Goal: Book appointment/travel/reservation

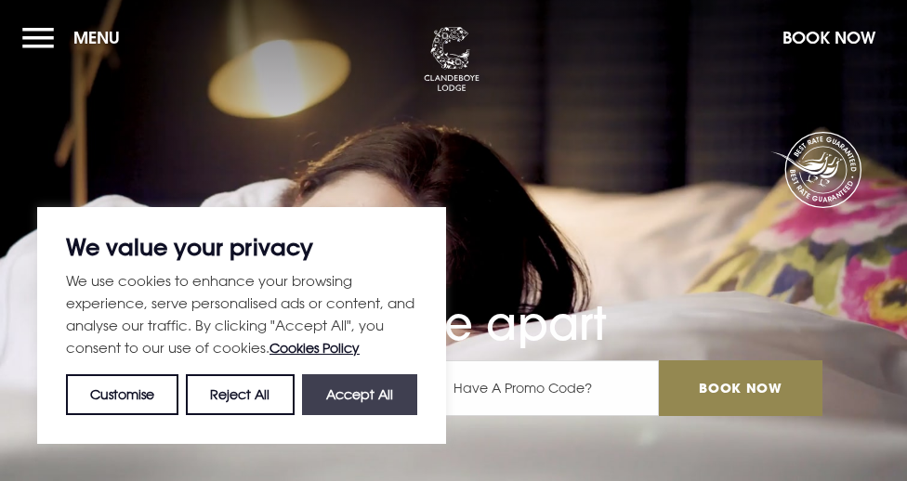
click at [366, 393] on button "Accept All" at bounding box center [359, 394] width 115 height 41
checkbox input "true"
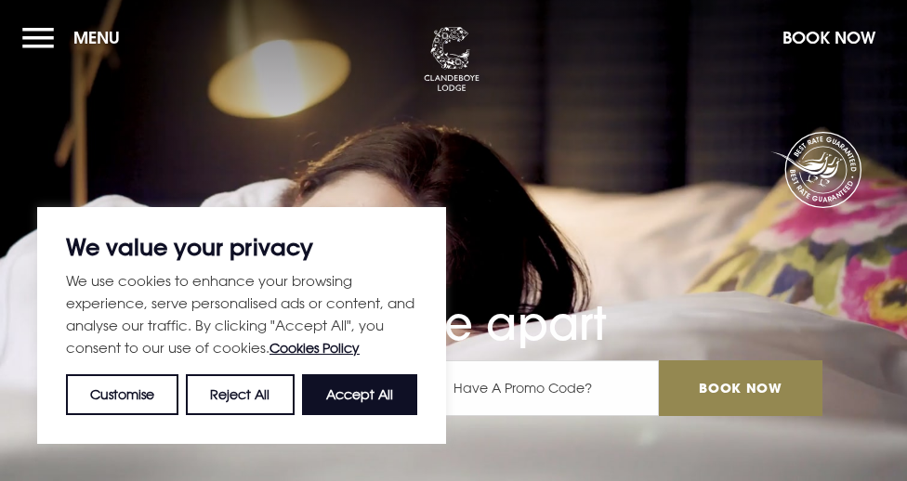
checkbox input "true"
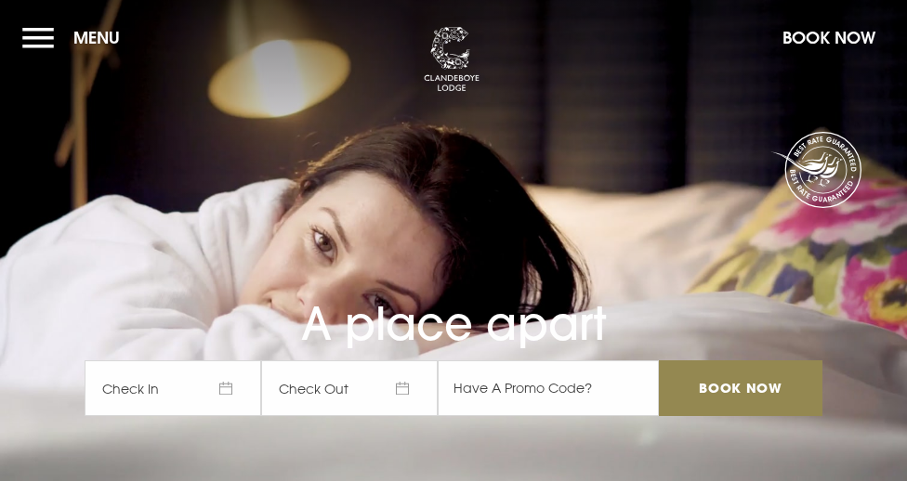
click at [45, 31] on button "Menu" at bounding box center [75, 38] width 107 height 40
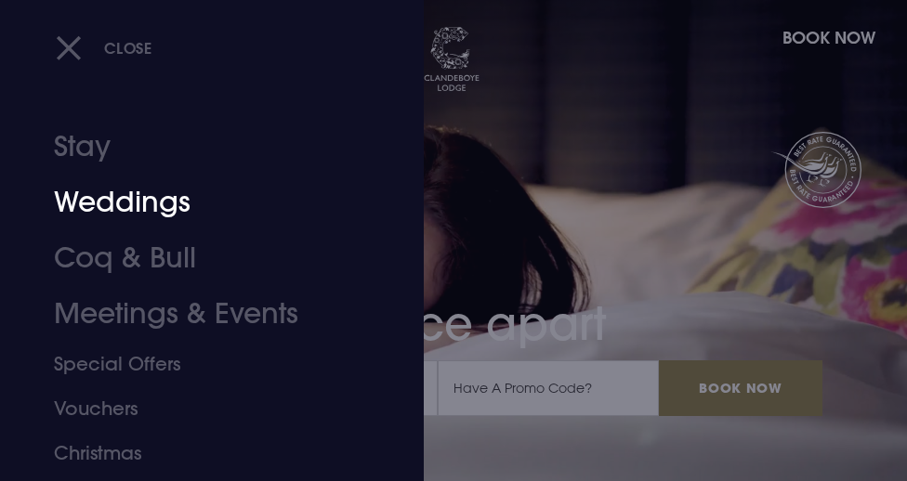
click at [135, 211] on link "Weddings" at bounding box center [201, 203] width 294 height 56
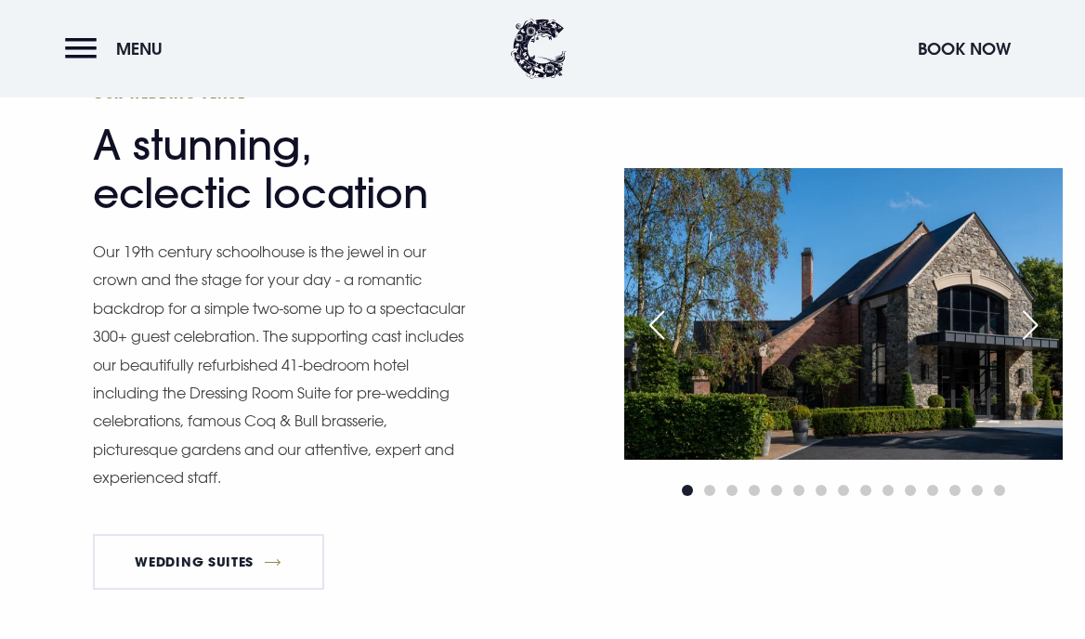
scroll to position [1723, 0]
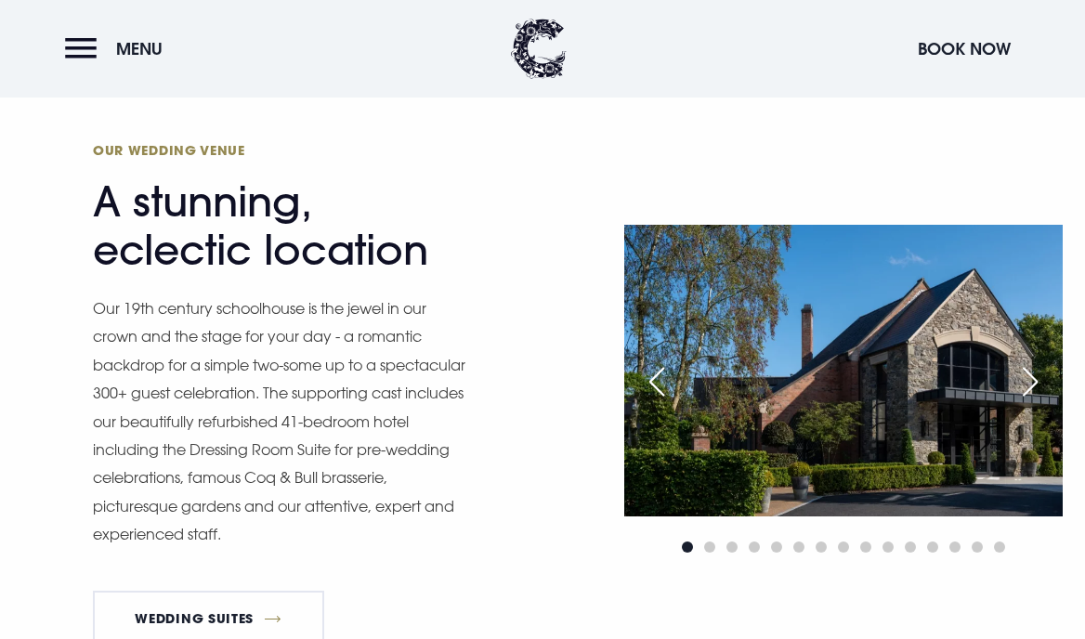
click at [906, 377] on div "Next slide" at bounding box center [1030, 381] width 46 height 41
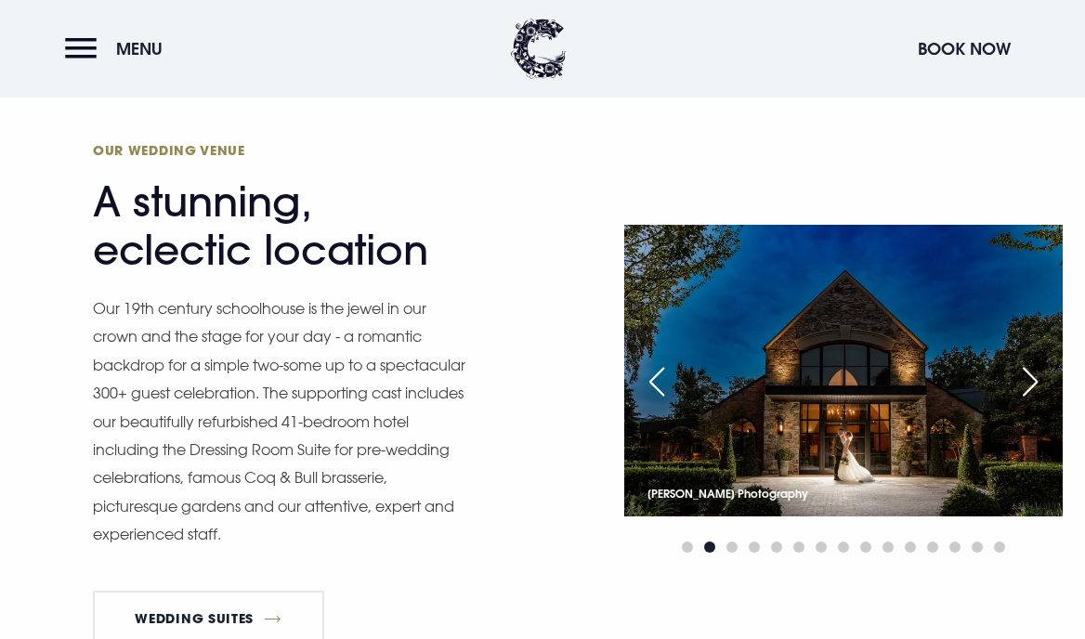
click at [906, 377] on div "Next slide" at bounding box center [1030, 381] width 46 height 41
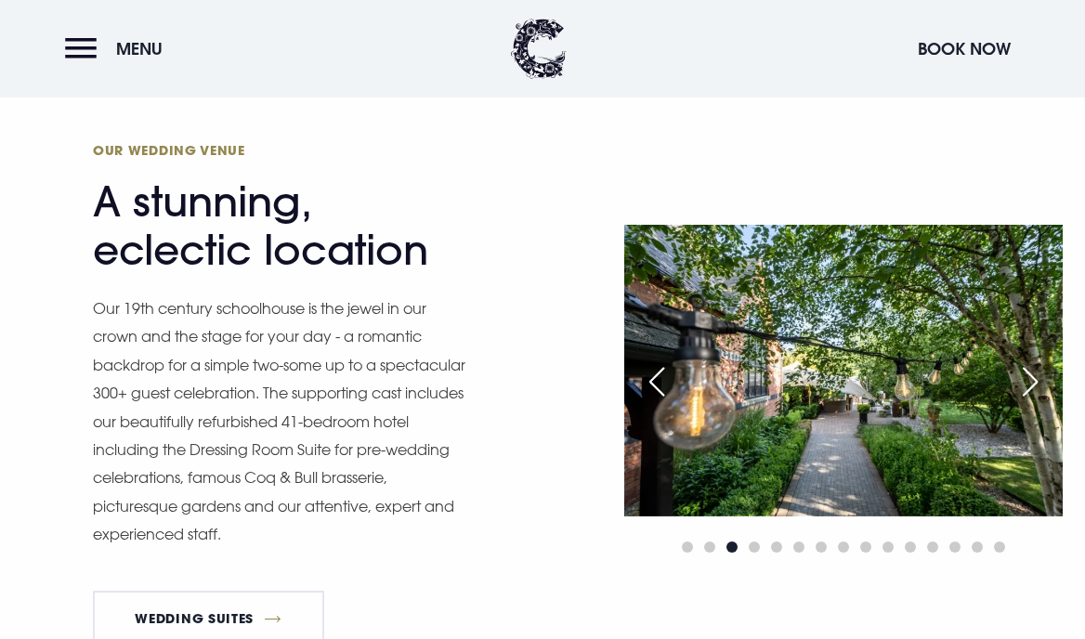
click at [906, 377] on div "Next slide" at bounding box center [1030, 381] width 46 height 41
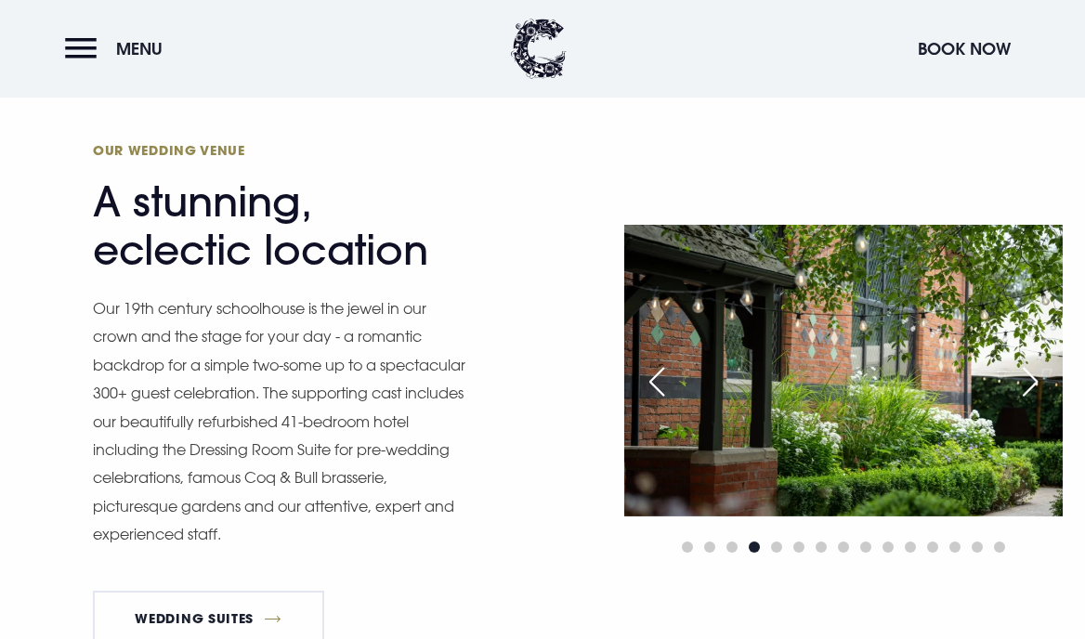
click at [906, 377] on div "Next slide" at bounding box center [1030, 381] width 46 height 41
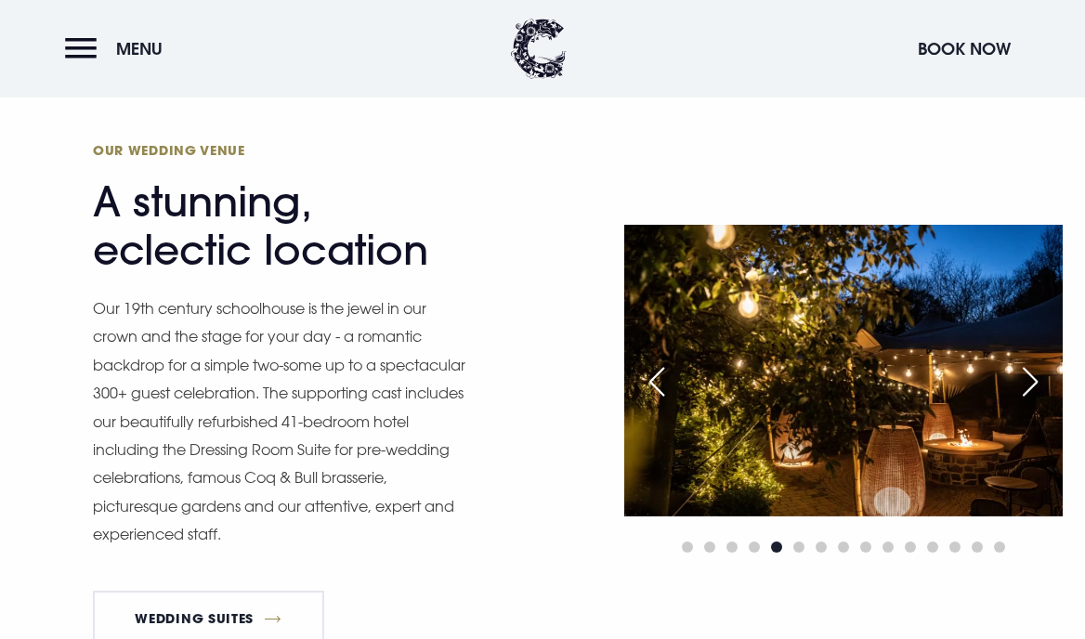
click at [906, 377] on div "Next slide" at bounding box center [1030, 381] width 46 height 41
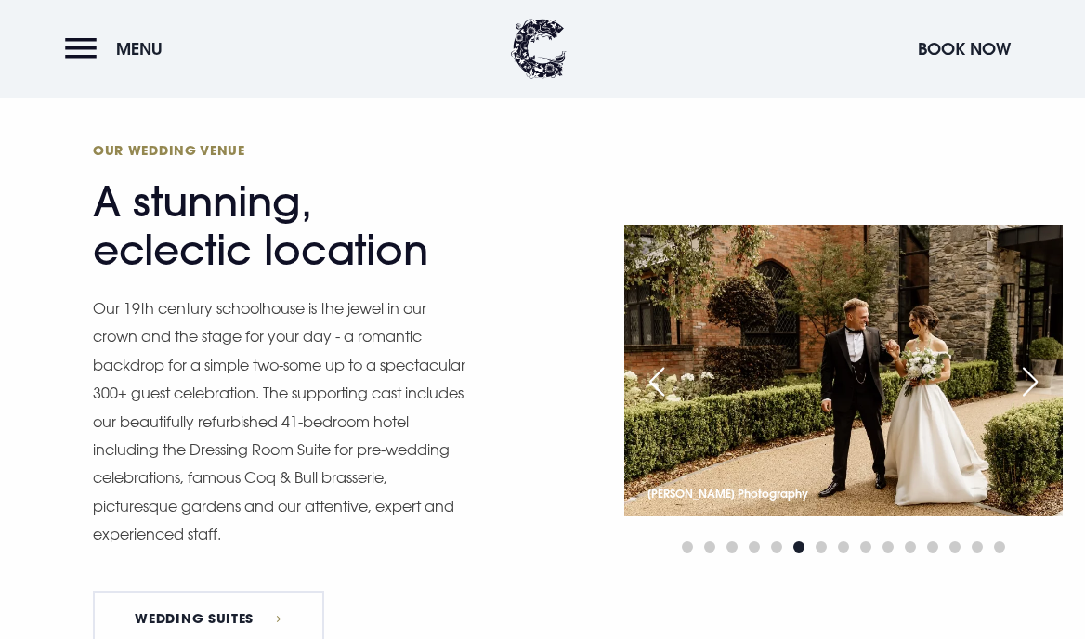
click at [906, 377] on div "Next slide" at bounding box center [1030, 381] width 46 height 41
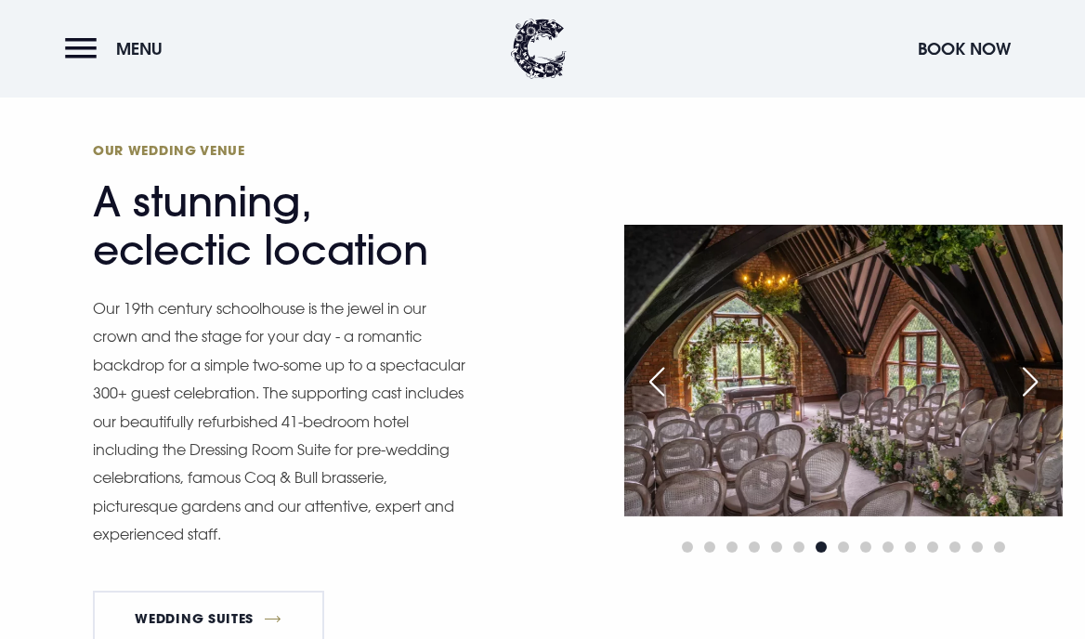
click at [906, 377] on div "Next slide" at bounding box center [1030, 381] width 46 height 41
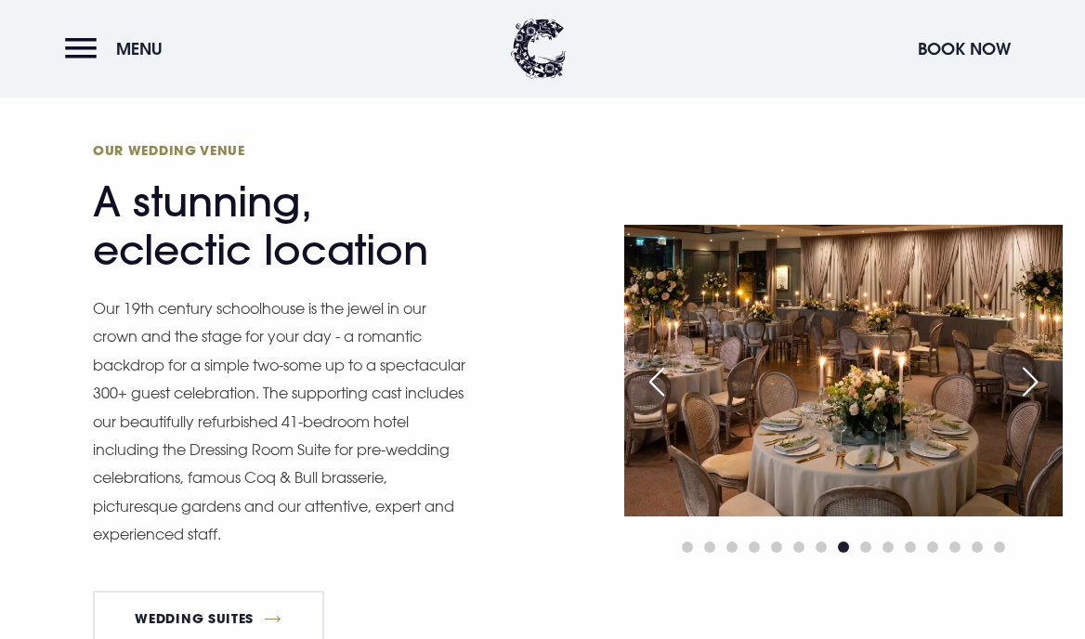
click at [906, 377] on div "Next slide" at bounding box center [1030, 381] width 46 height 41
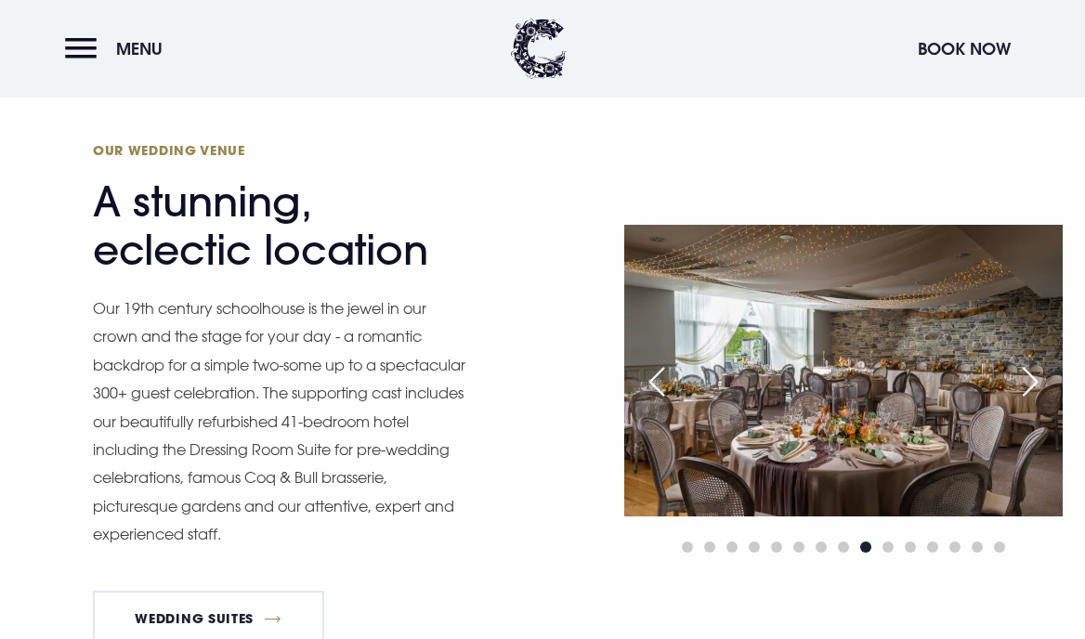
click at [906, 377] on div "Next slide" at bounding box center [1030, 381] width 46 height 41
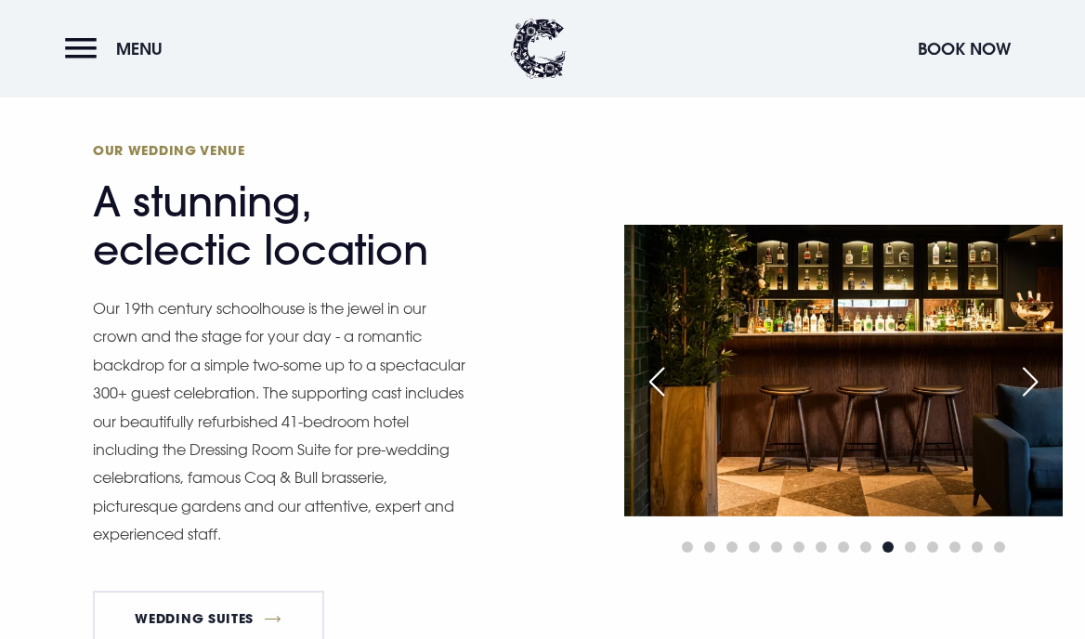
click at [906, 377] on div "Next slide" at bounding box center [1030, 381] width 46 height 41
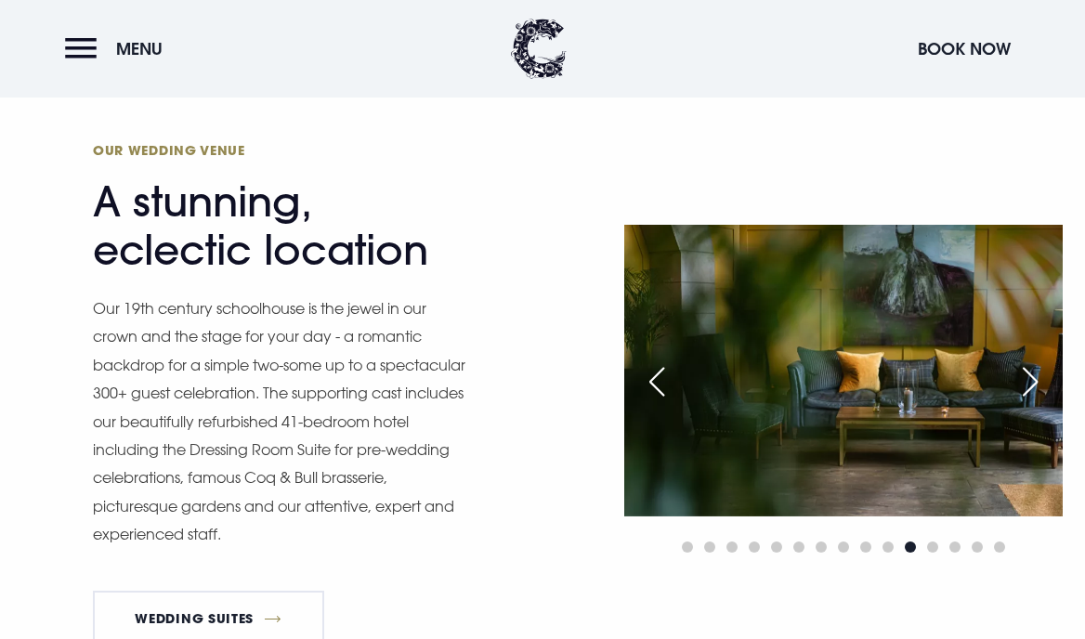
click at [906, 377] on div "Next slide" at bounding box center [1030, 381] width 46 height 41
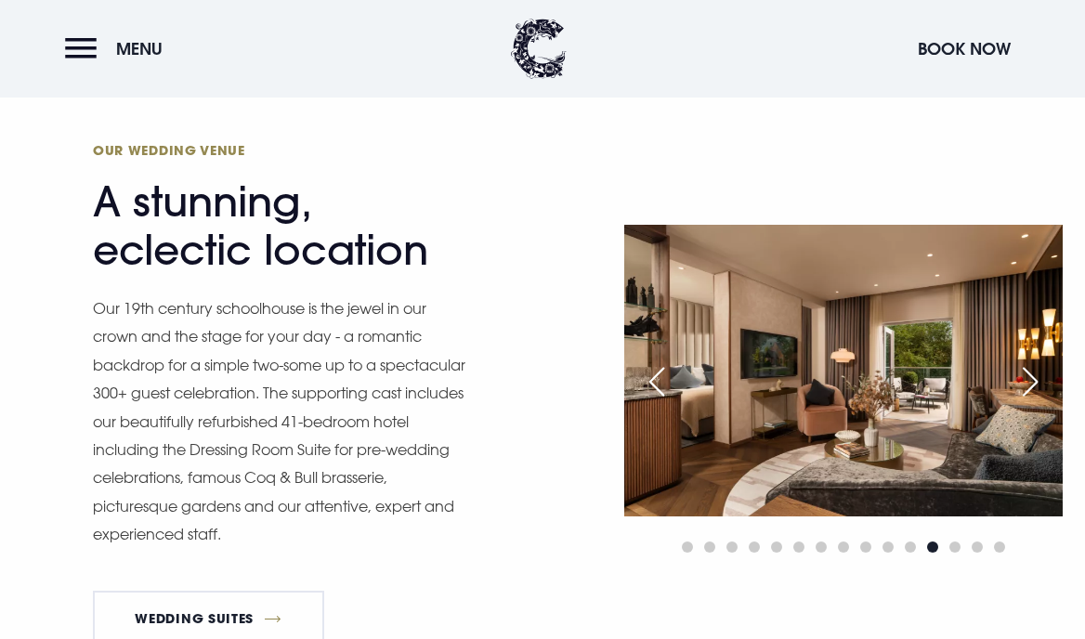
click at [906, 377] on div "Next slide" at bounding box center [1030, 381] width 46 height 41
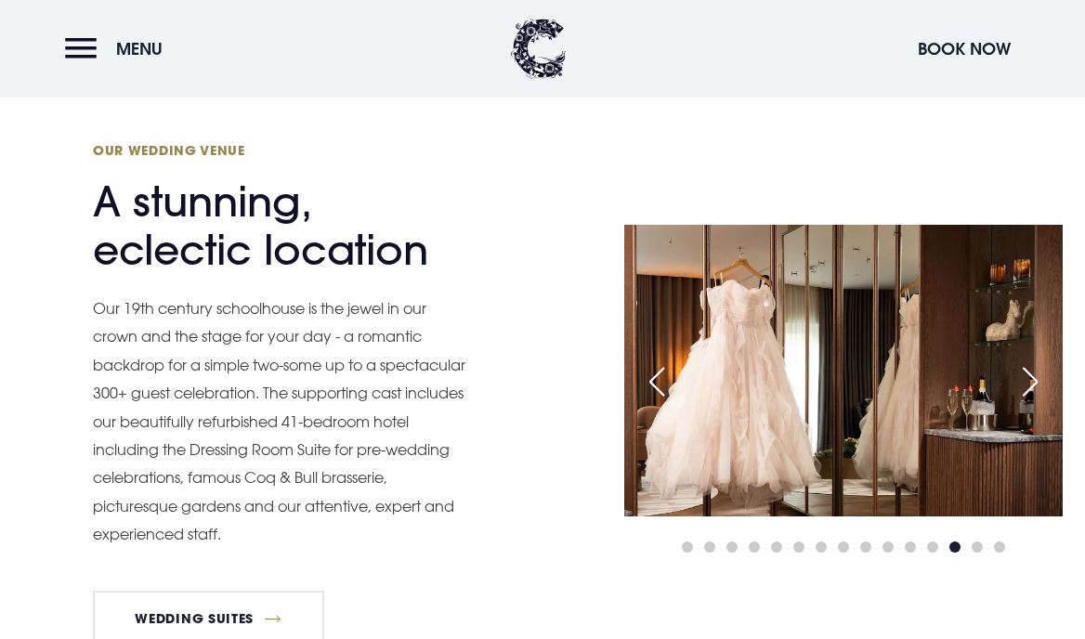
click at [906, 377] on div "Next slide" at bounding box center [1030, 381] width 46 height 41
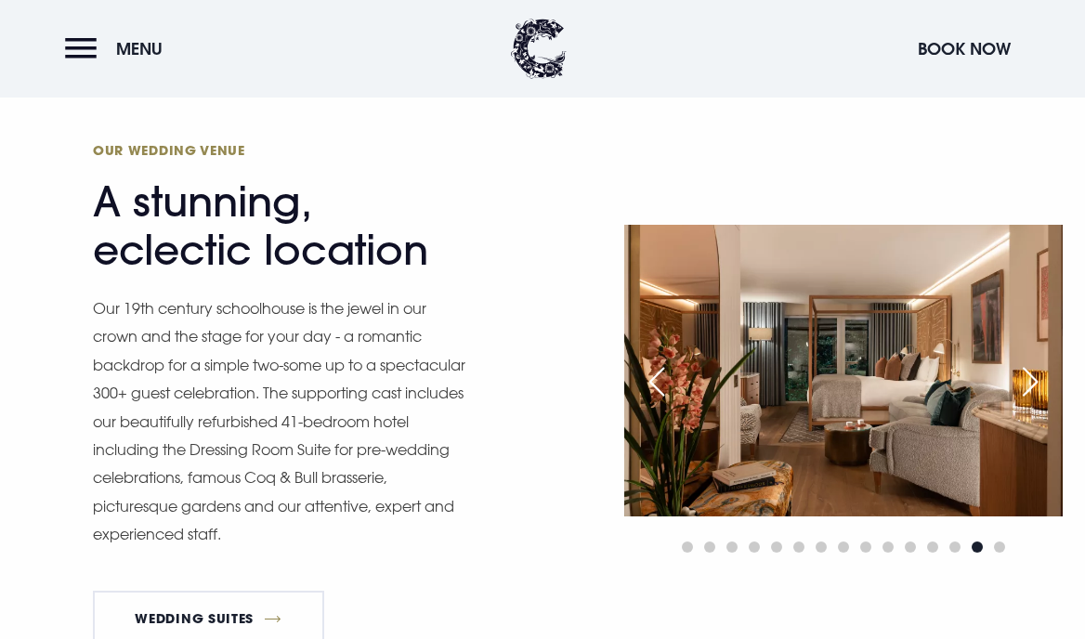
click at [906, 377] on div "Next slide" at bounding box center [1030, 381] width 46 height 41
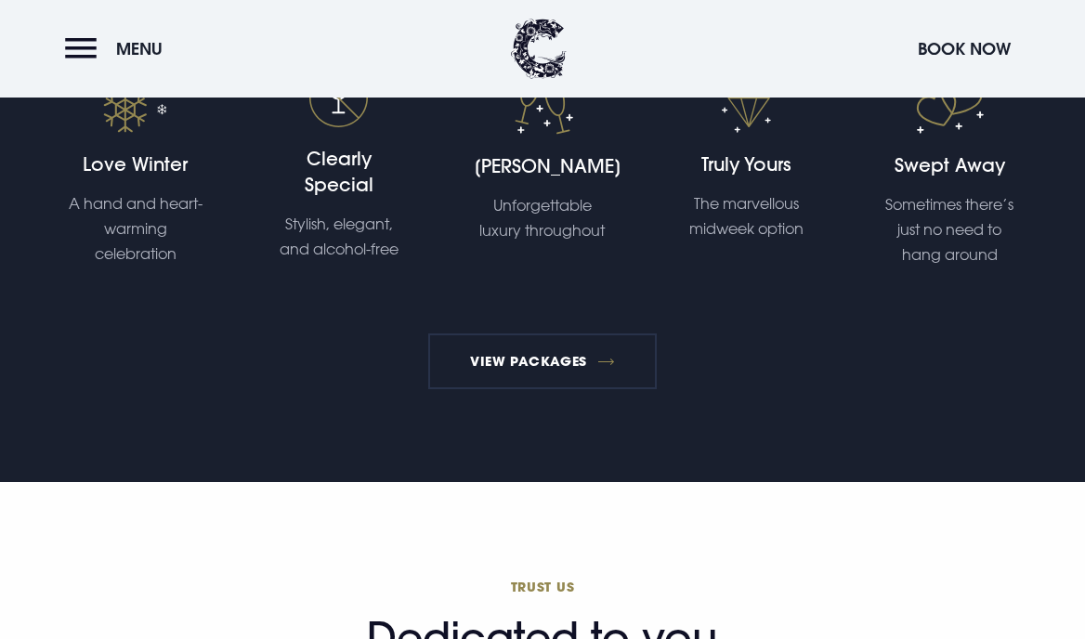
scroll to position [3908, 0]
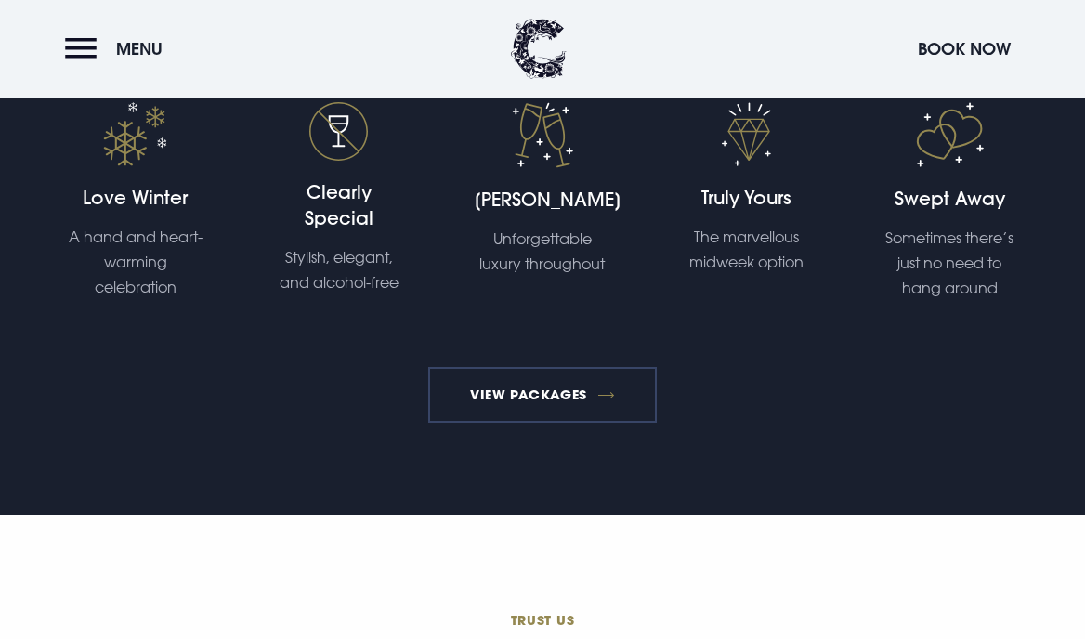
click at [585, 374] on link "View Packages" at bounding box center [543, 395] width 230 height 56
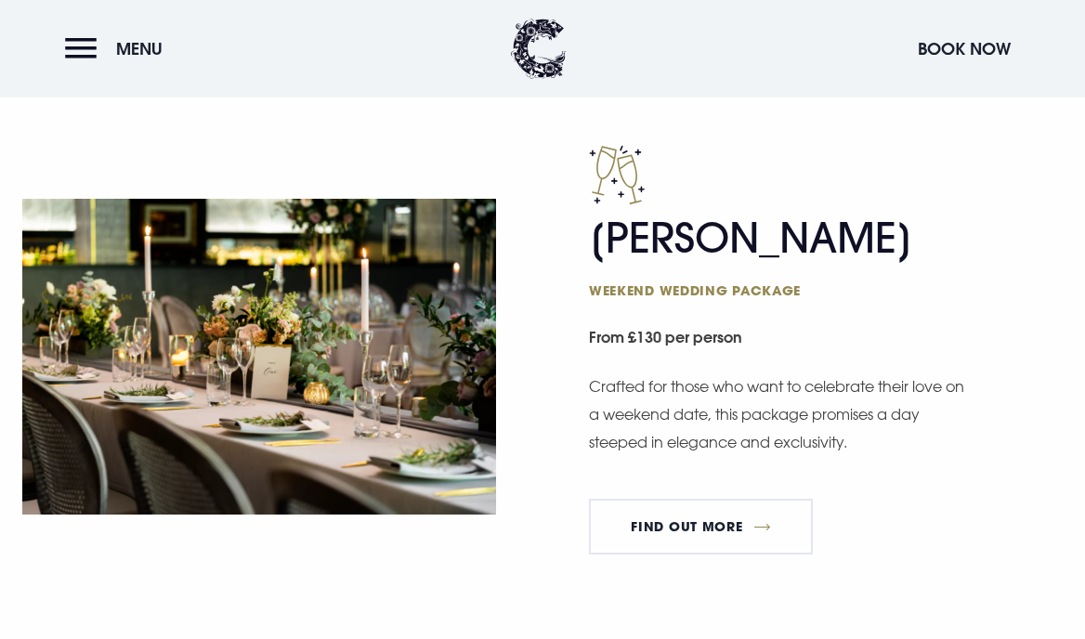
scroll to position [1550, 0]
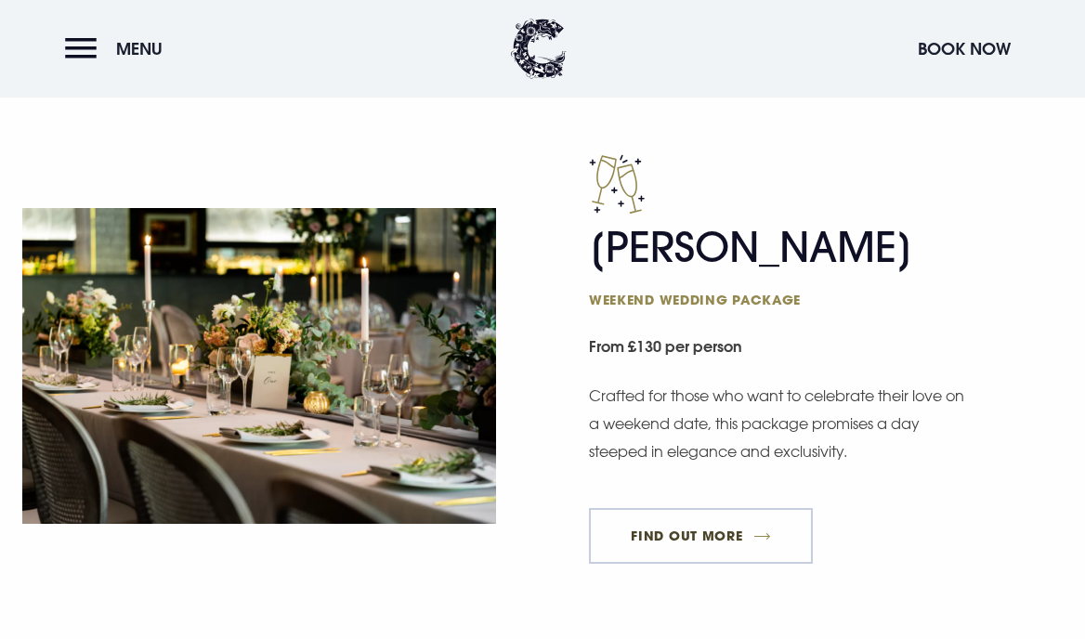
click at [761, 522] on link "FIND OUT MORE" at bounding box center [701, 536] width 224 height 56
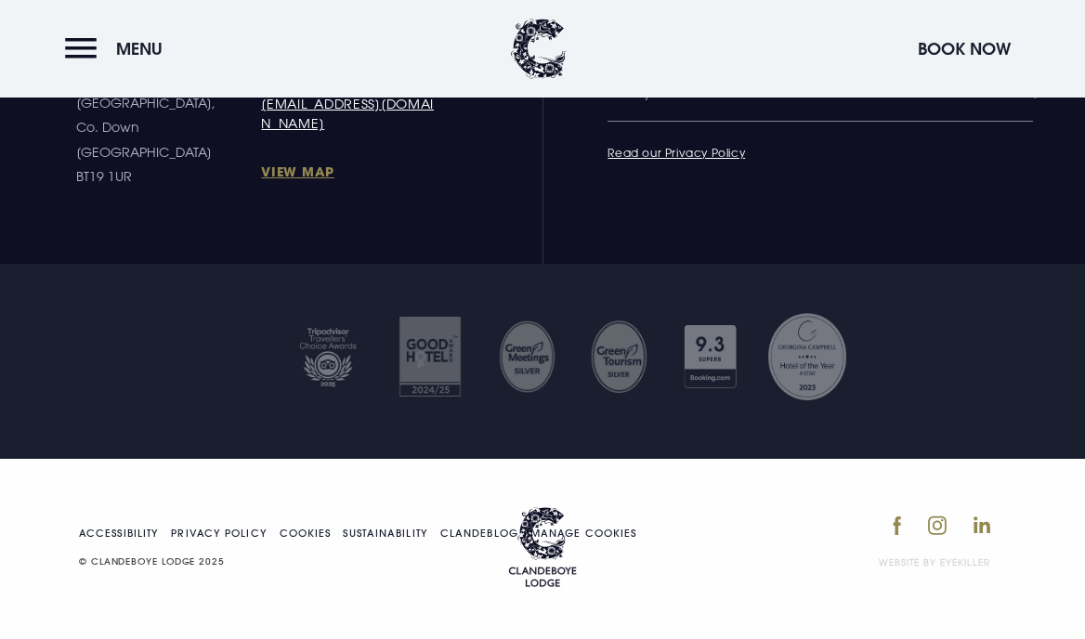
scroll to position [4203, 0]
